Goal: Task Accomplishment & Management: Use online tool/utility

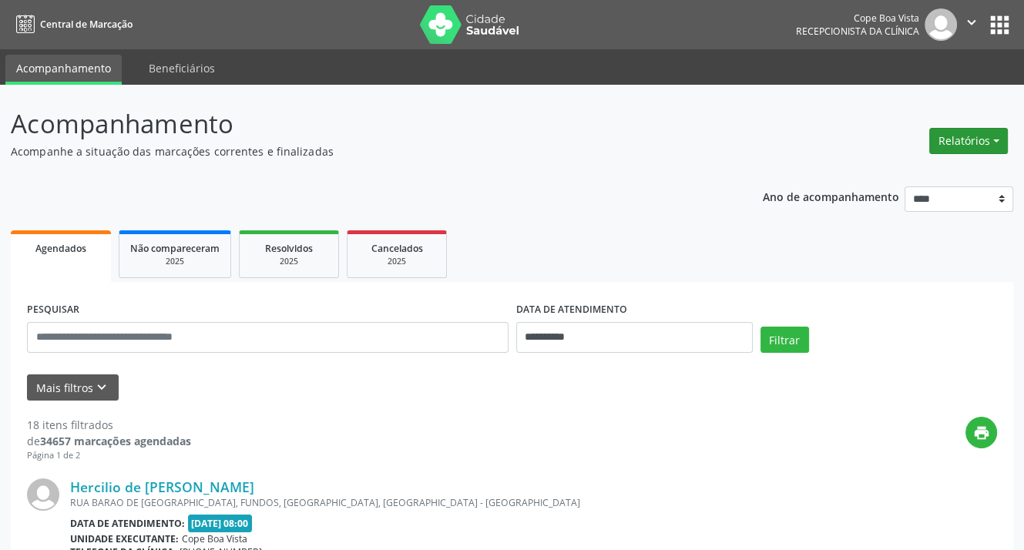
click at [982, 144] on button "Relatórios" at bounding box center [968, 141] width 79 height 26
click at [943, 176] on link "Agendamentos" at bounding box center [925, 174] width 166 height 22
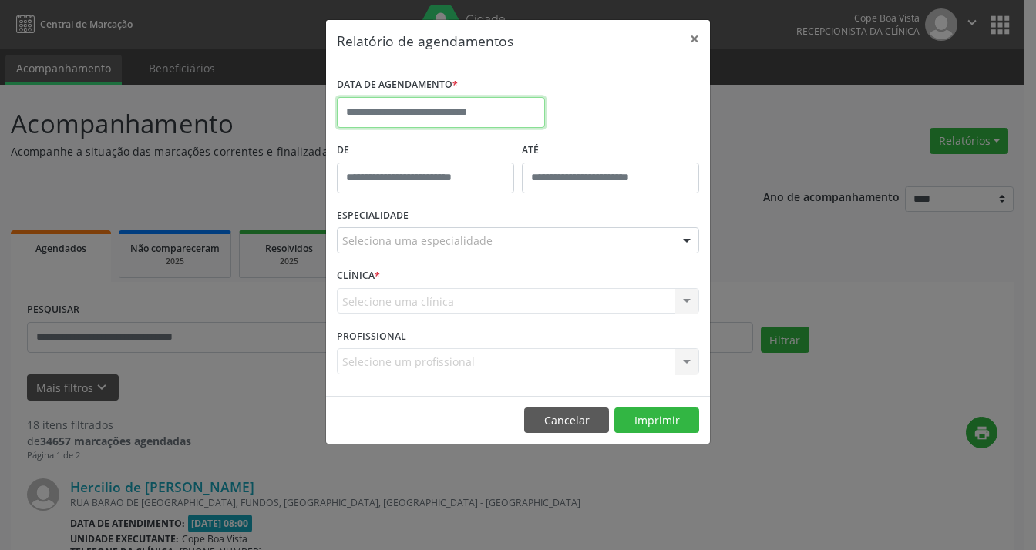
click at [439, 109] on input "text" at bounding box center [441, 112] width 208 height 31
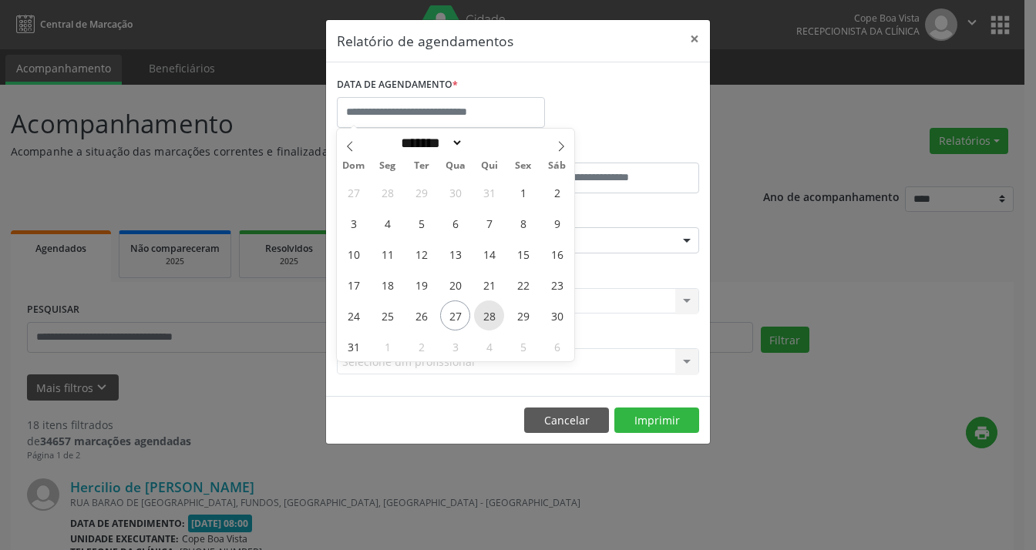
click at [482, 321] on span "28" at bounding box center [489, 316] width 30 height 30
type input "**********"
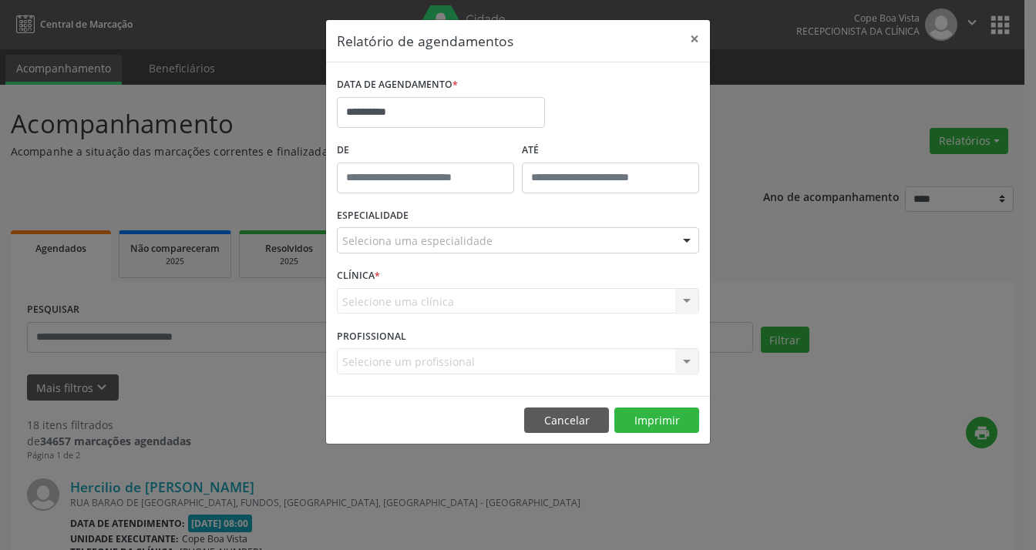
click at [489, 241] on div "Seleciona uma especialidade" at bounding box center [518, 240] width 362 height 26
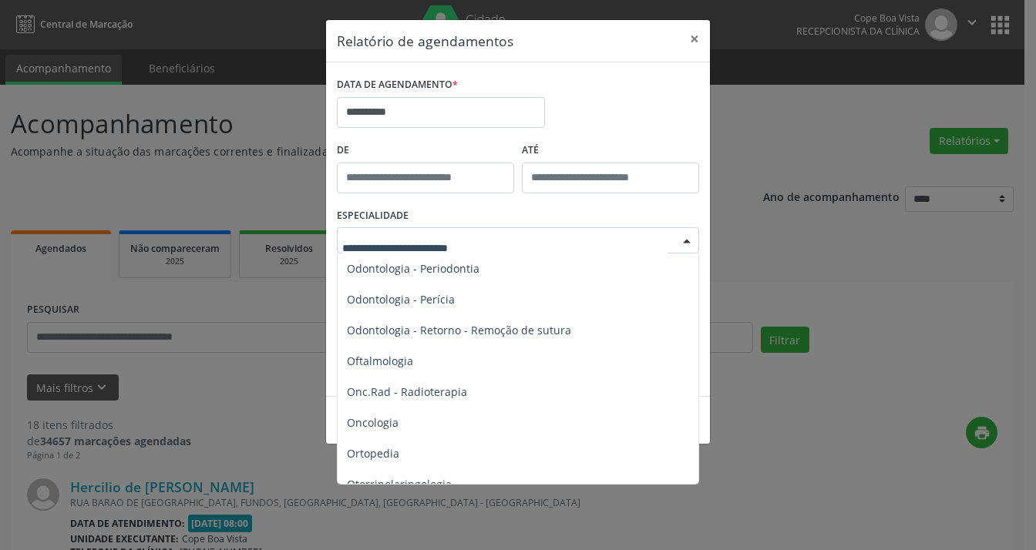
scroll to position [2081, 0]
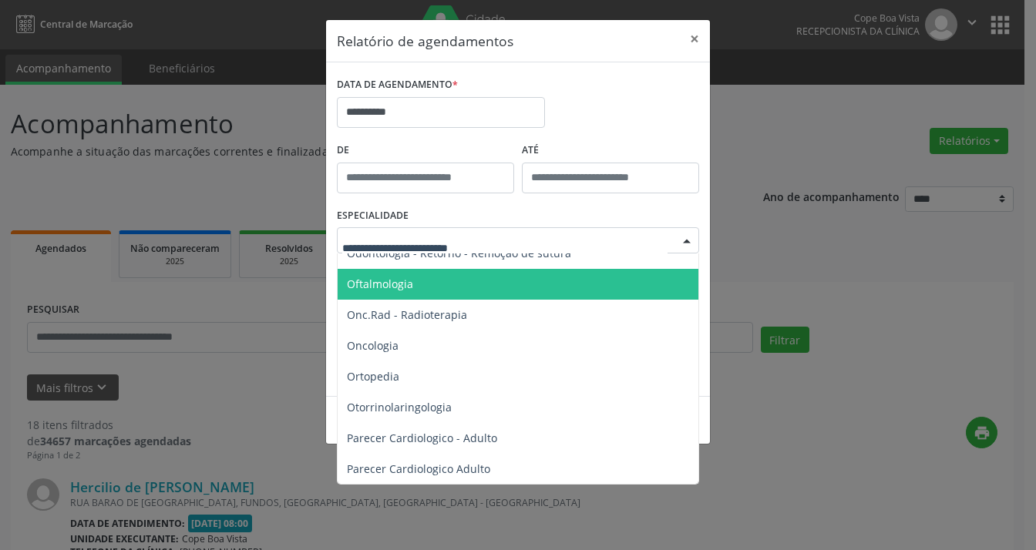
click at [461, 293] on span "Oftalmologia" at bounding box center [519, 284] width 363 height 31
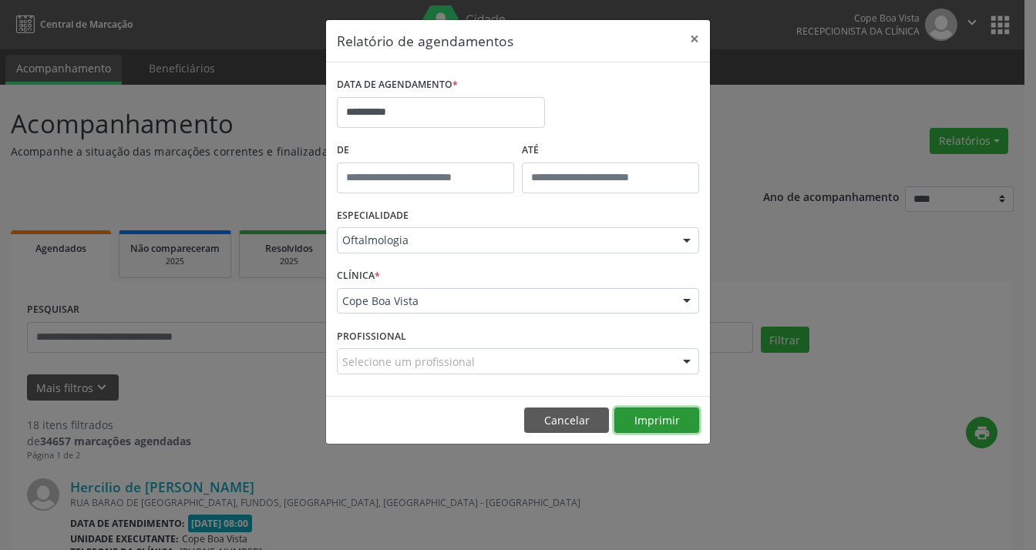
click at [663, 414] on button "Imprimir" at bounding box center [656, 421] width 85 height 26
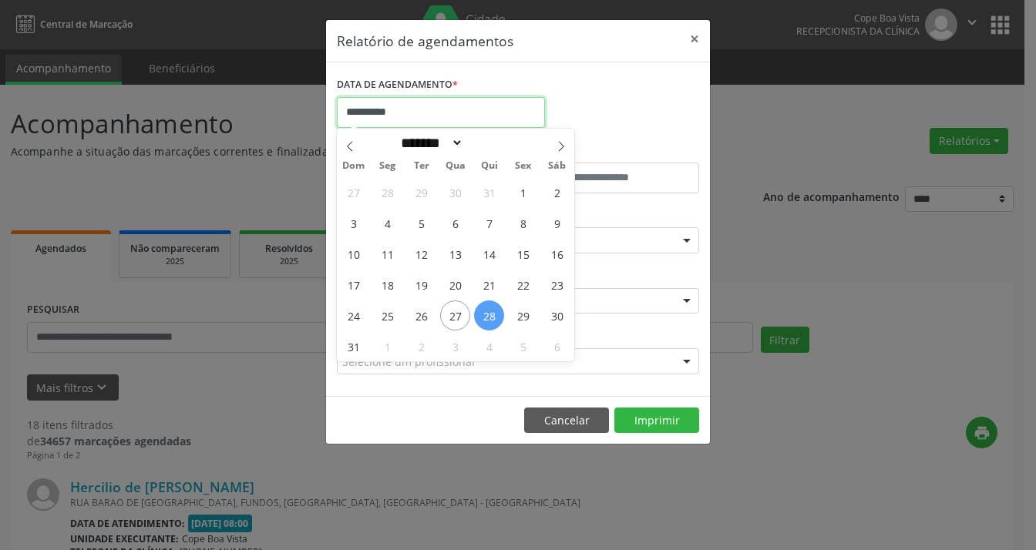
click at [446, 113] on input "**********" at bounding box center [441, 112] width 208 height 31
click at [521, 318] on span "29" at bounding box center [523, 316] width 30 height 30
type input "**********"
click at [521, 318] on span "29" at bounding box center [523, 316] width 30 height 30
click at [521, 318] on div "CLÍNICA * Cope Boa Vista Cope Boa Vista Nenhum resultado encontrado para: " " N…" at bounding box center [518, 294] width 370 height 60
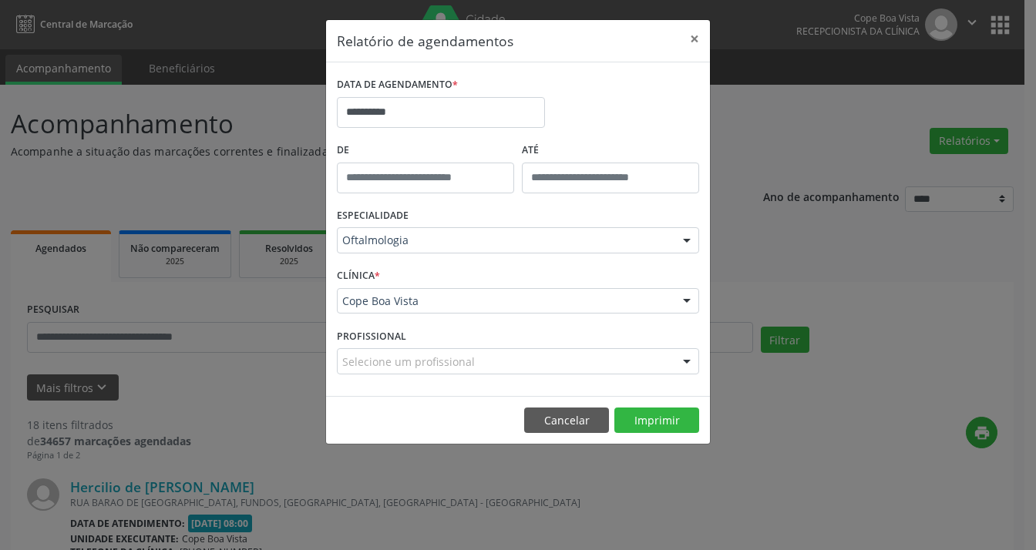
click at [553, 330] on div "PROFISSIONAL Selecione um profissional Nenhum resultado encontrado para: " " Nã…" at bounding box center [518, 354] width 370 height 60
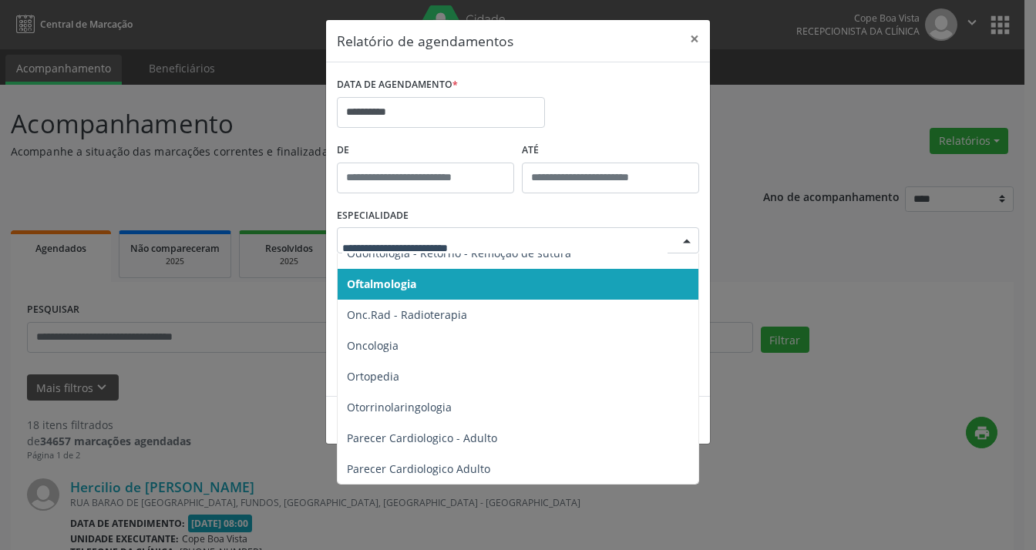
click at [482, 274] on span "Oftalmologia" at bounding box center [519, 284] width 363 height 31
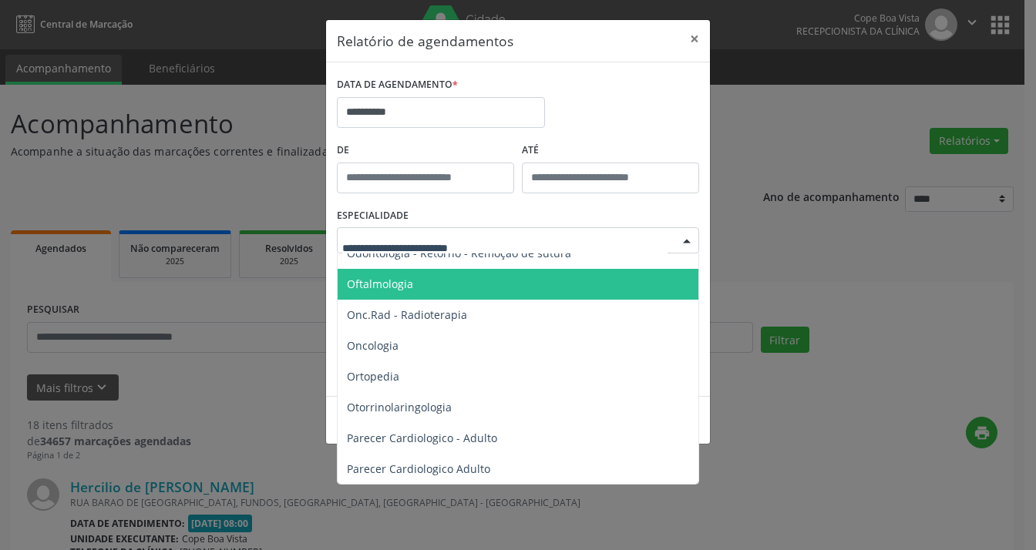
click at [592, 236] on div at bounding box center [518, 240] width 362 height 26
click at [533, 287] on span "Oftalmologia" at bounding box center [519, 284] width 363 height 31
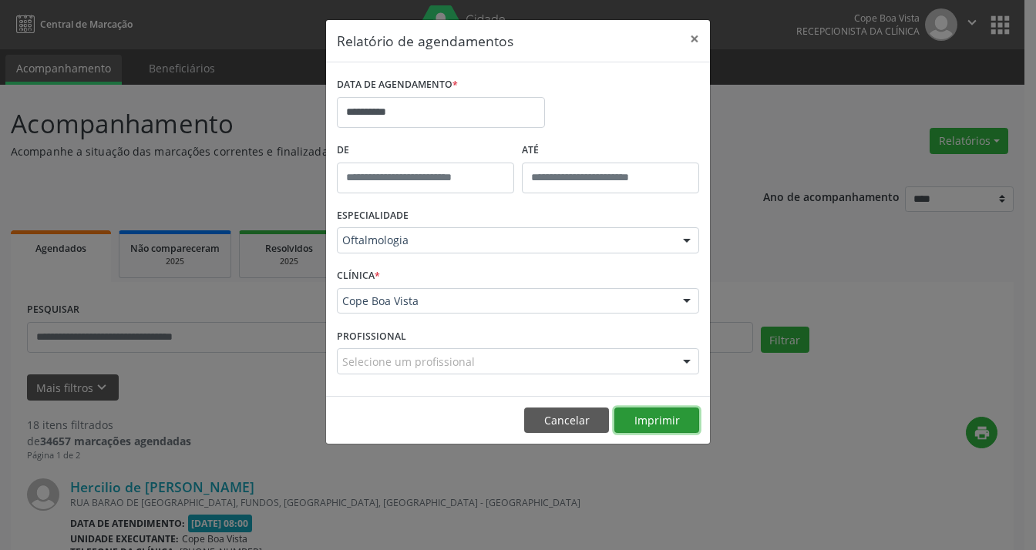
click at [674, 423] on button "Imprimir" at bounding box center [656, 421] width 85 height 26
